Goal: Information Seeking & Learning: Learn about a topic

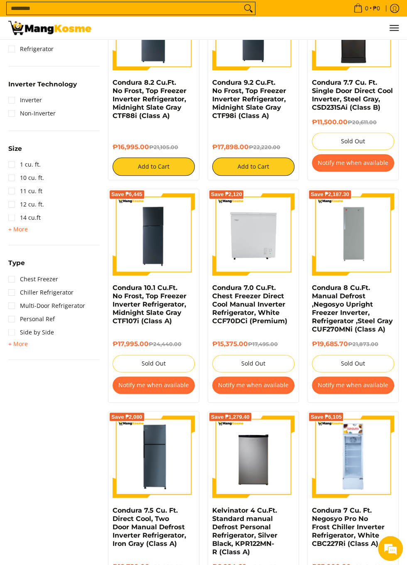
scroll to position [374, 0]
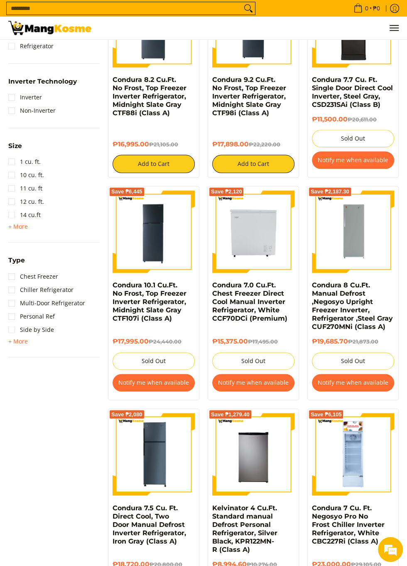
click at [268, 474] on img at bounding box center [253, 454] width 82 height 82
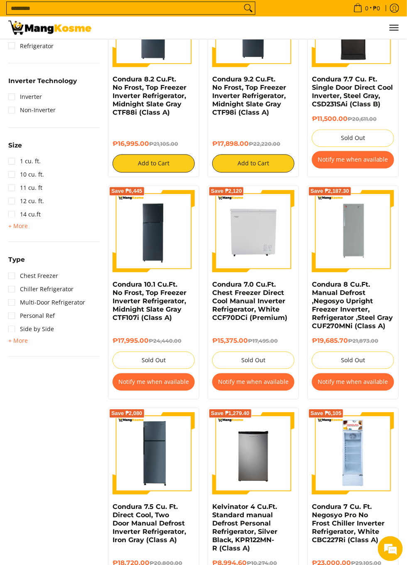
scroll to position [418, 0]
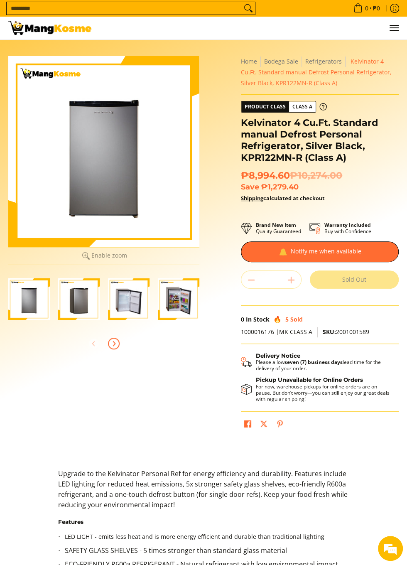
click at [115, 347] on span "Next" at bounding box center [114, 344] width 10 height 10
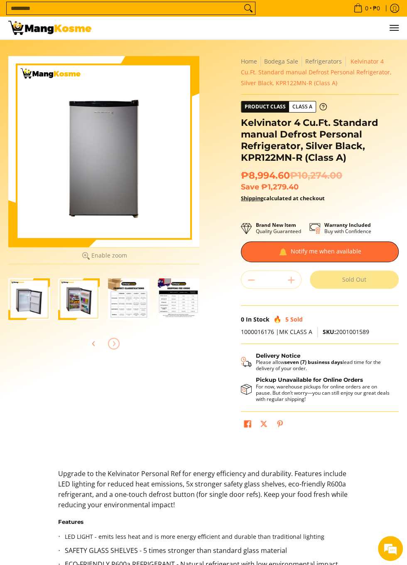
scroll to position [0, 100]
click at [37, 294] on img "Kelvinator 4 Cu.Ft. Standard manual Defrost Personal Refrigerator, Silver Black…" at bounding box center [29, 299] width 42 height 42
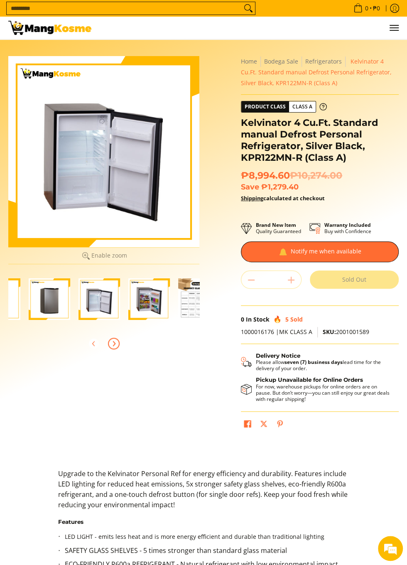
scroll to position [0, 22]
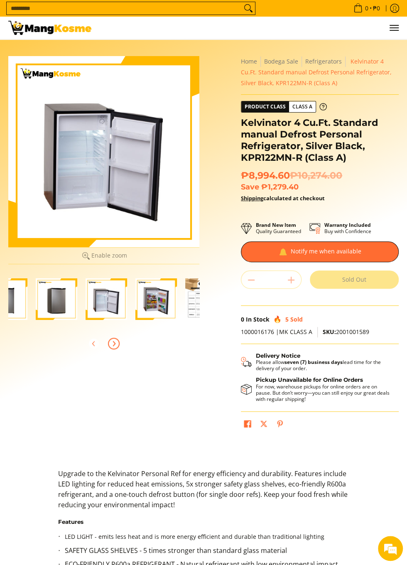
click at [86, 303] on img "Kelvinator 4 Cu.Ft. Standard manual Defrost Personal Refrigerator, Silver Black…" at bounding box center [107, 299] width 42 height 42
click at [113, 302] on img "Kelvinator 4 Cu.Ft. Standard manual Defrost Personal Refrigerator, Silver Black…" at bounding box center [107, 299] width 42 height 42
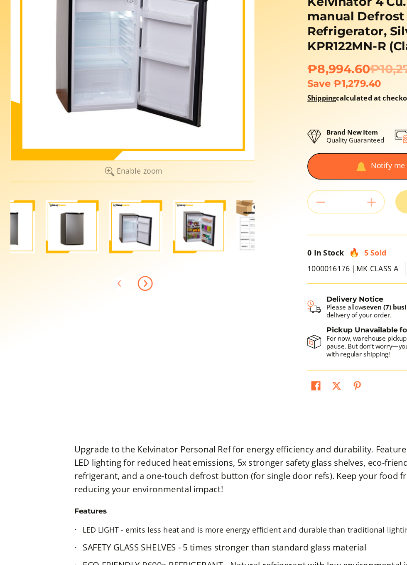
click at [45, 297] on img "Kelvinator 4 Cu.Ft. Standard manual Defrost Personal Refrigerator, Silver Black…" at bounding box center [57, 299] width 42 height 42
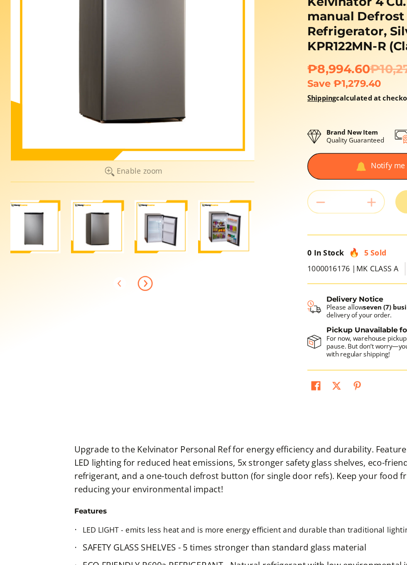
scroll to position [0, 2]
click at [115, 298] on img "Kelvinator 4 Cu.Ft. Standard manual Defrost Personal Refrigerator, Silver Black…" at bounding box center [127, 299] width 42 height 42
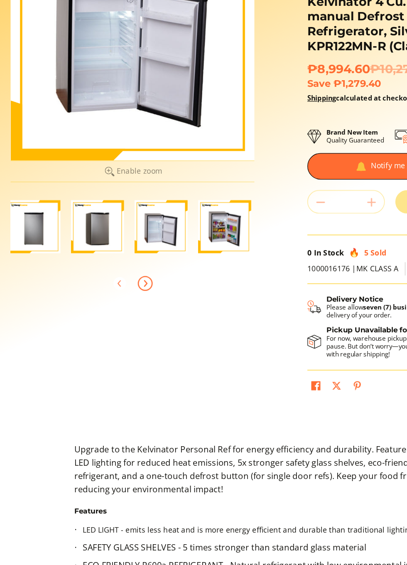
click at [116, 297] on img "Kelvinator 4 Cu.Ft. Standard manual Defrost Personal Refrigerator, Silver Black…" at bounding box center [127, 299] width 42 height 42
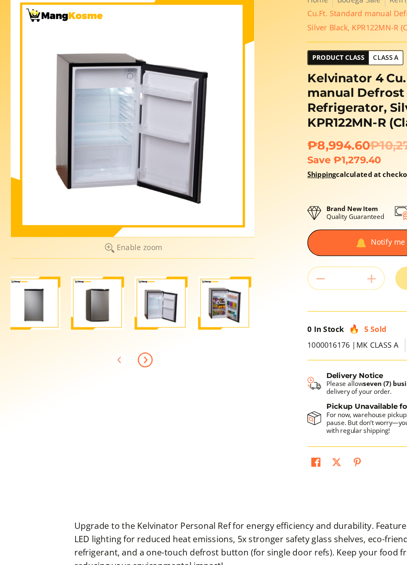
scroll to position [0, 0]
click at [167, 295] on img "Kelvinator 4 Cu.Ft. Standard manual Defrost Personal Refrigerator, Silver Black…" at bounding box center [176, 299] width 42 height 42
